Goal: Book appointment/travel/reservation

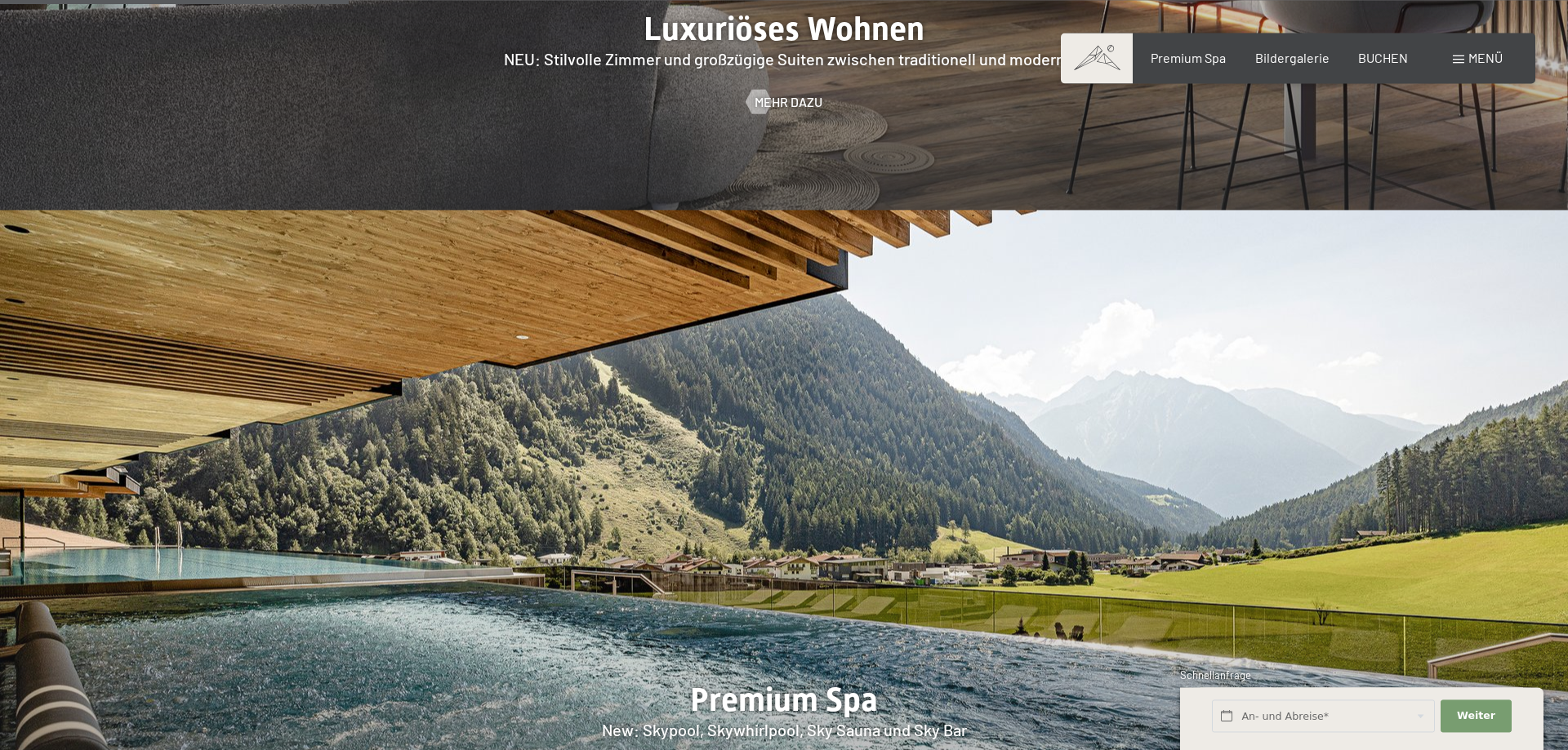
scroll to position [2165, 0]
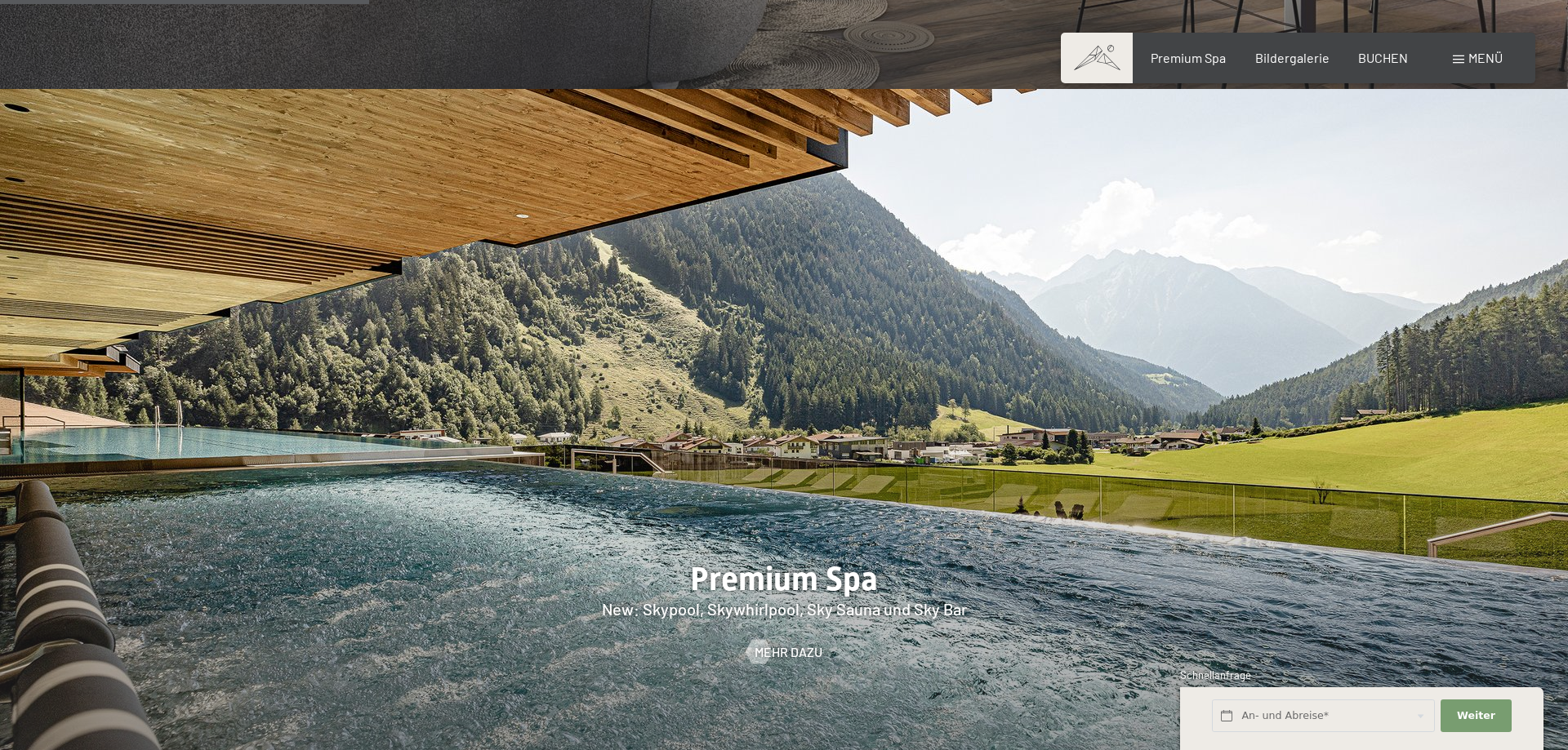
click at [1455, 53] on div "Menü" at bounding box center [1477, 58] width 50 height 18
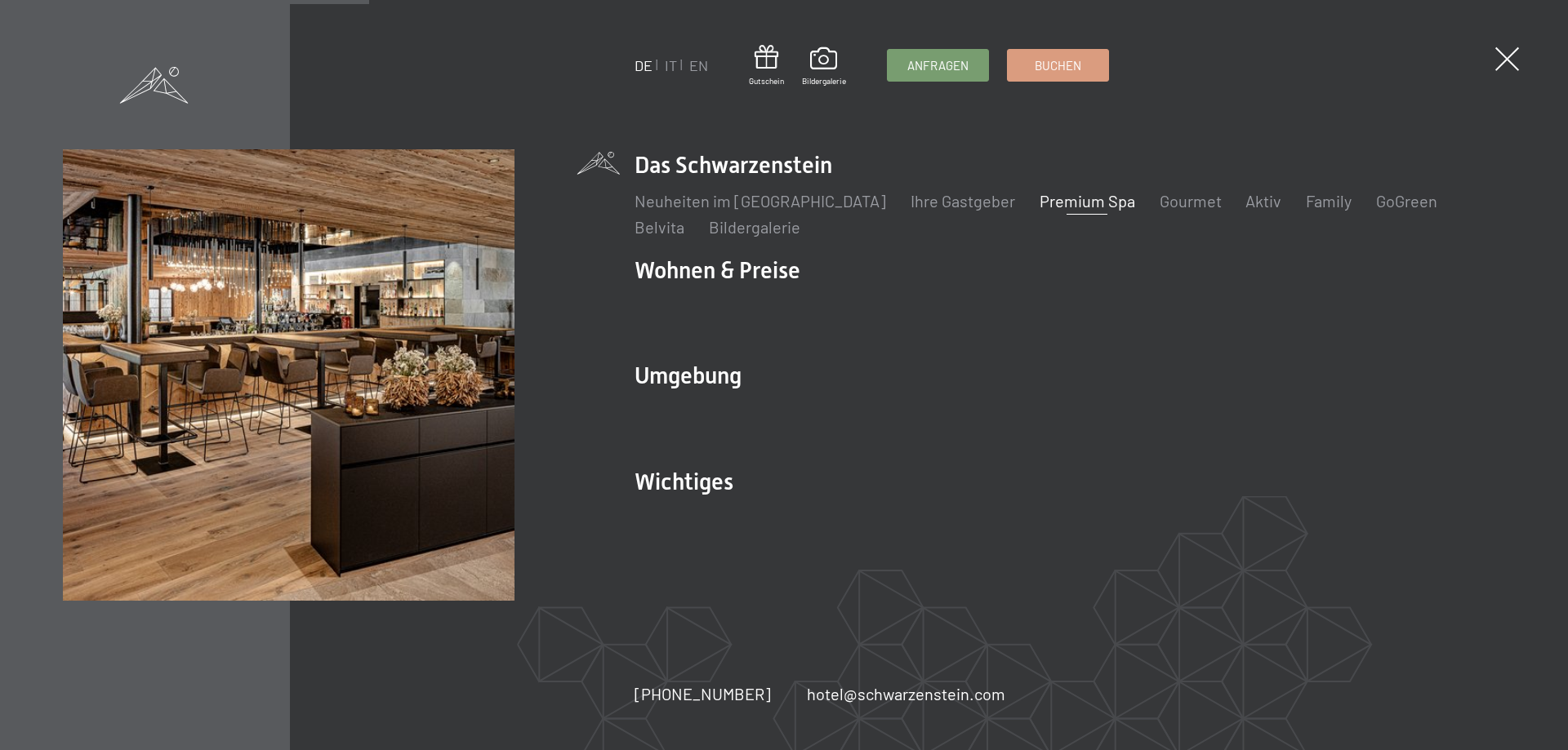
click at [1064, 210] on link "Premium Spa" at bounding box center [1086, 201] width 96 height 19
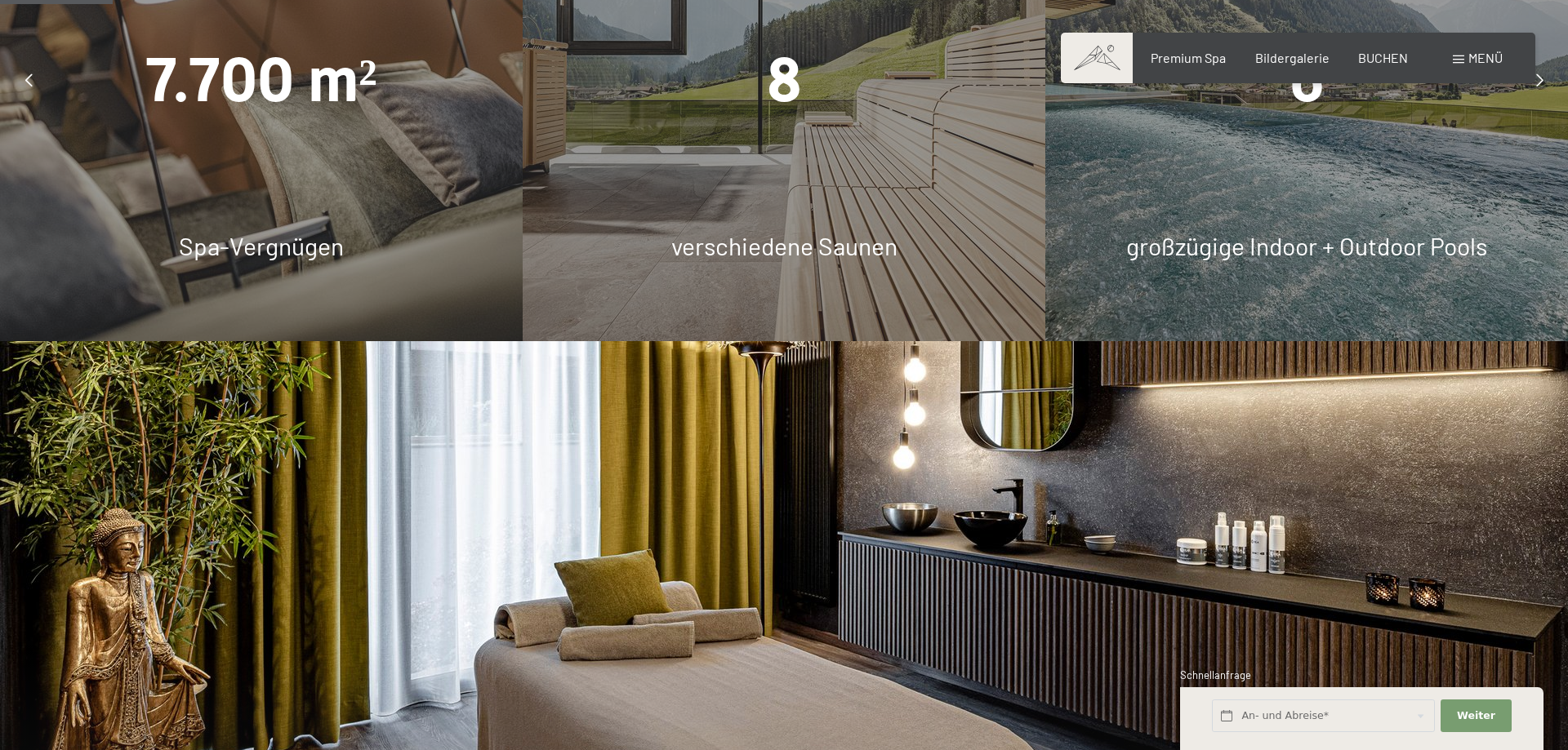
scroll to position [1415, 0]
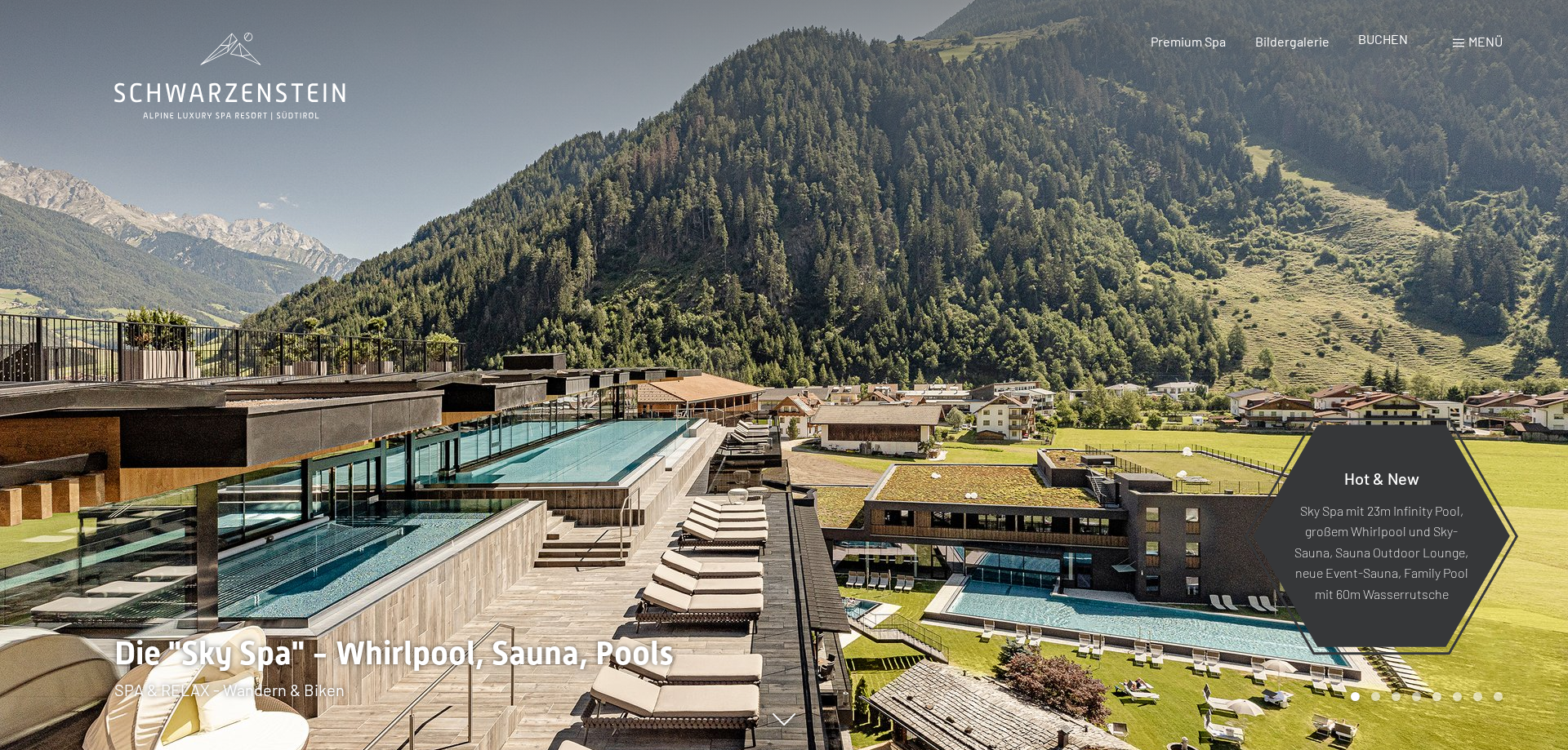
click at [1382, 44] on span "BUCHEN" at bounding box center [1382, 39] width 50 height 16
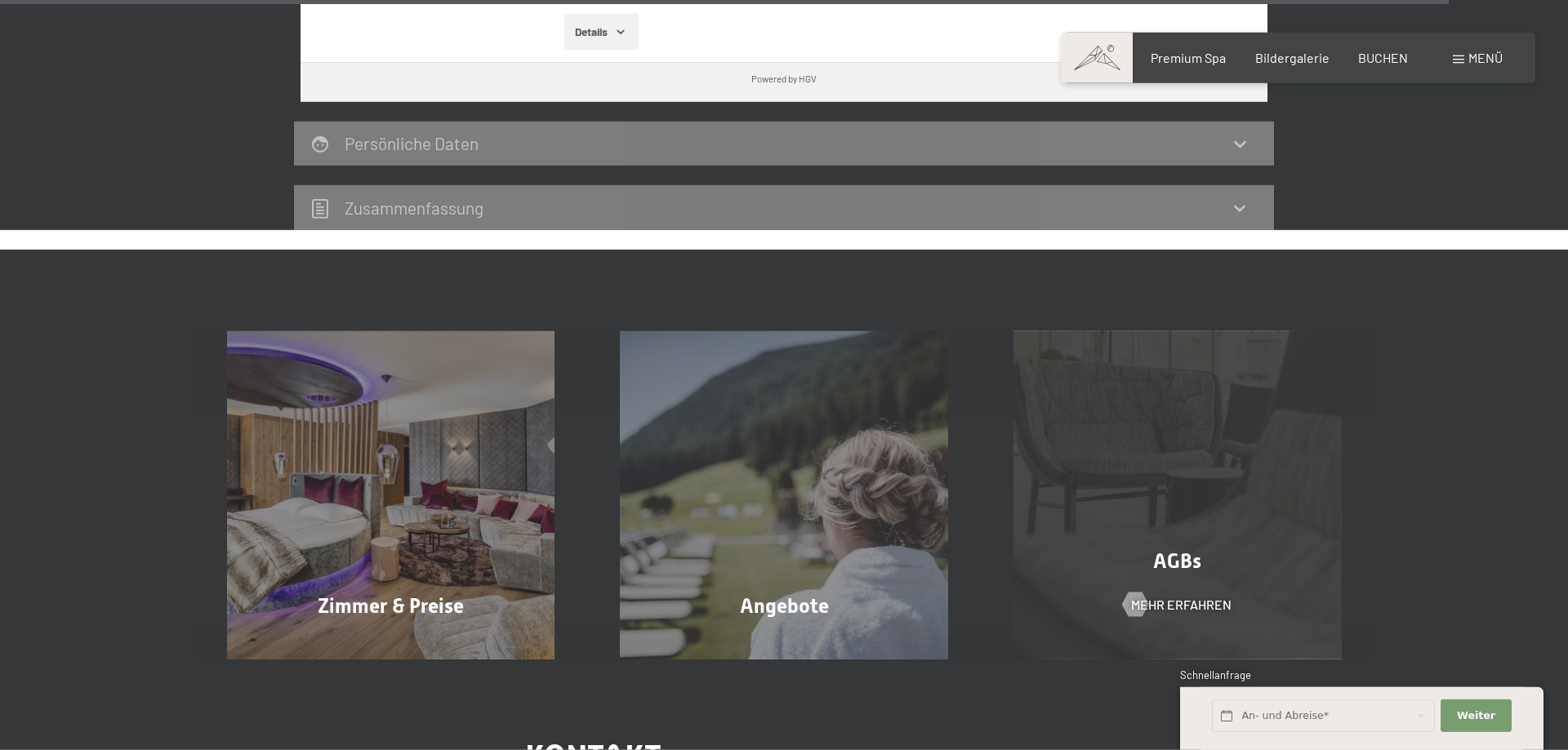
scroll to position [5162, 0]
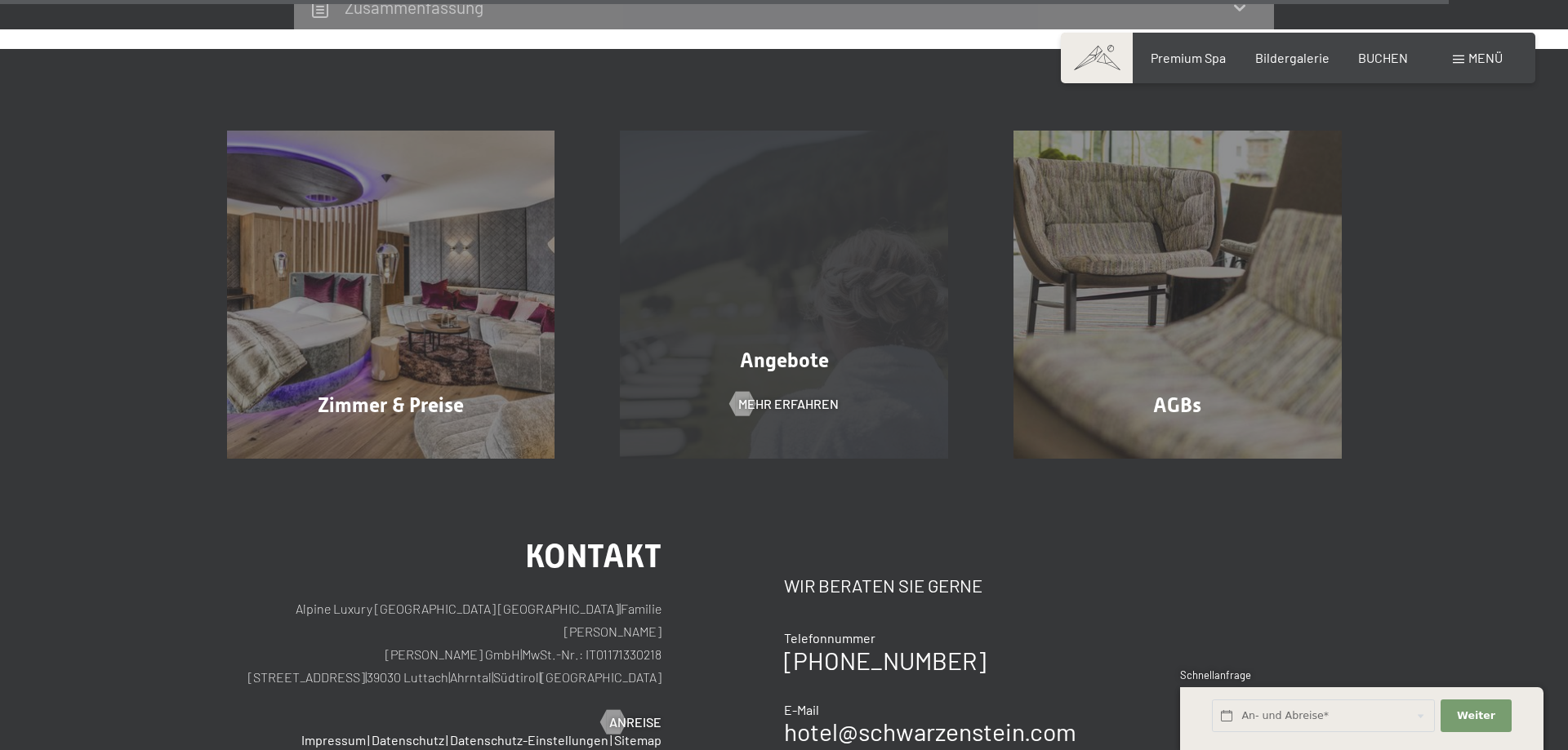
click at [764, 351] on div "Angebote Mehr erfahren" at bounding box center [784, 295] width 394 height 328
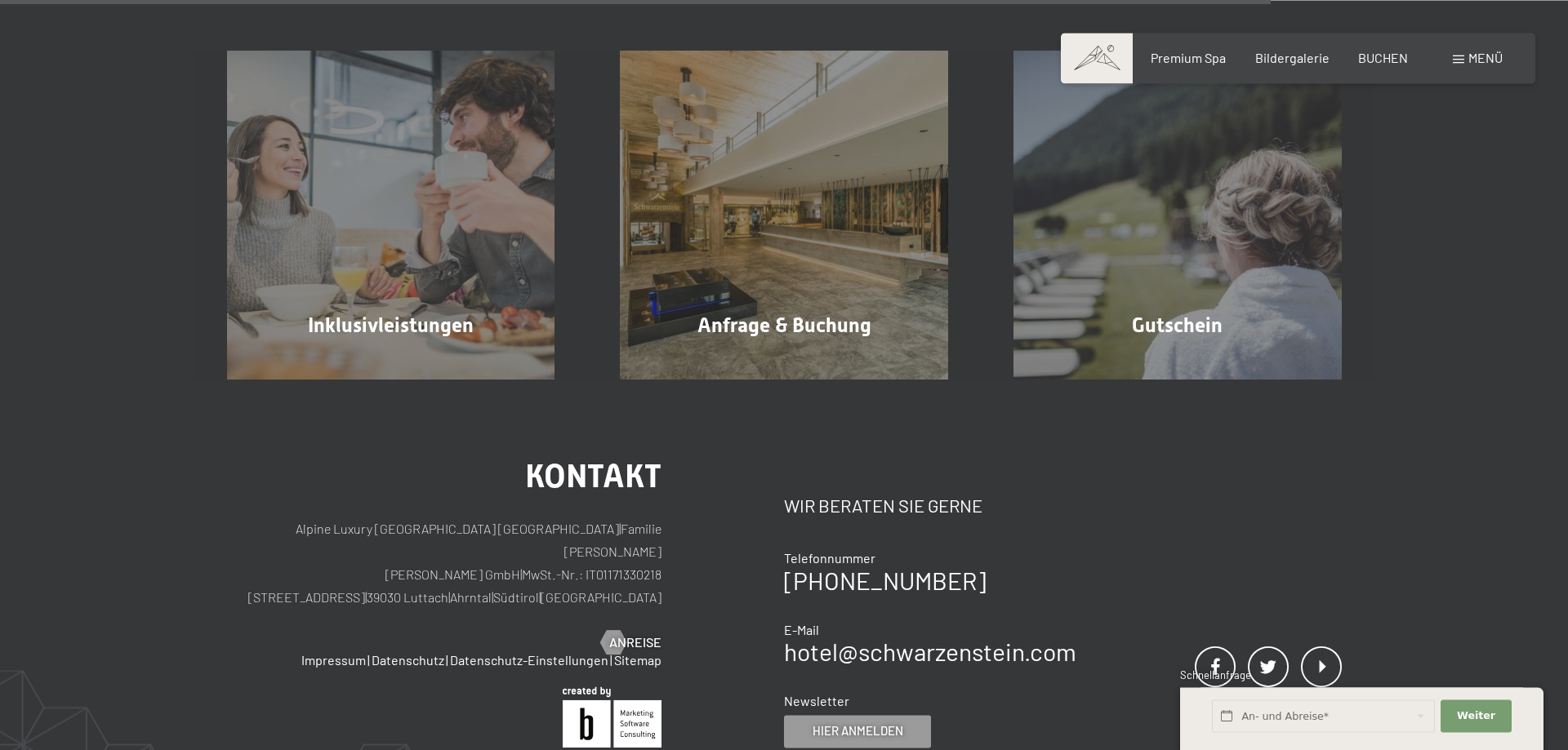
scroll to position [2997, 0]
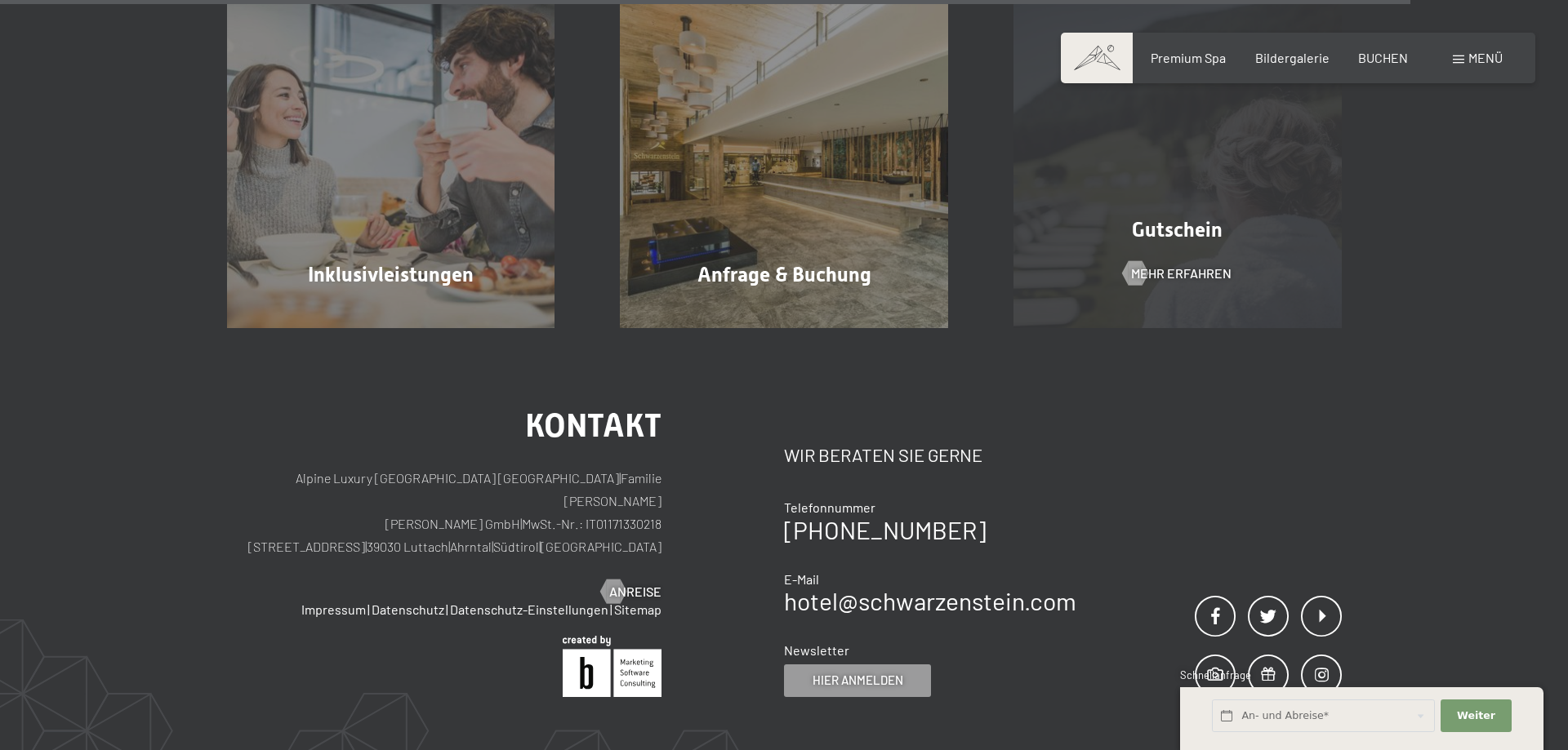
click at [1202, 296] on div "Gutschein Mehr erfahren" at bounding box center [1177, 164] width 394 height 328
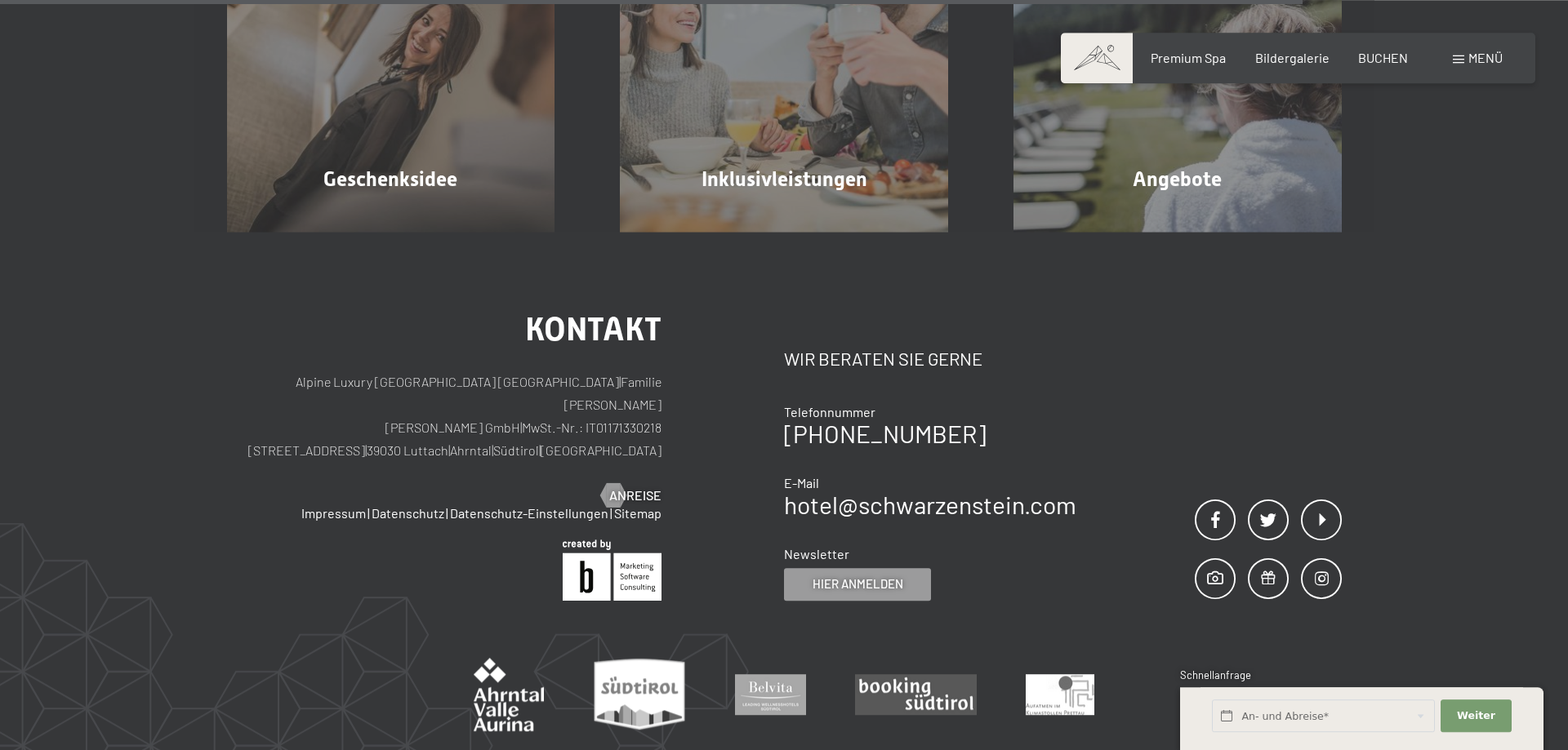
scroll to position [1399, 0]
